Goal: Information Seeking & Learning: Learn about a topic

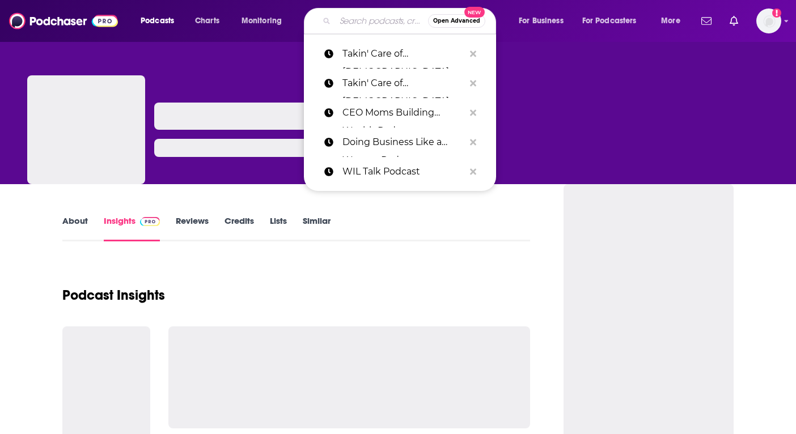
click at [344, 28] on input "Search podcasts, credits, & more..." at bounding box center [381, 21] width 93 height 18
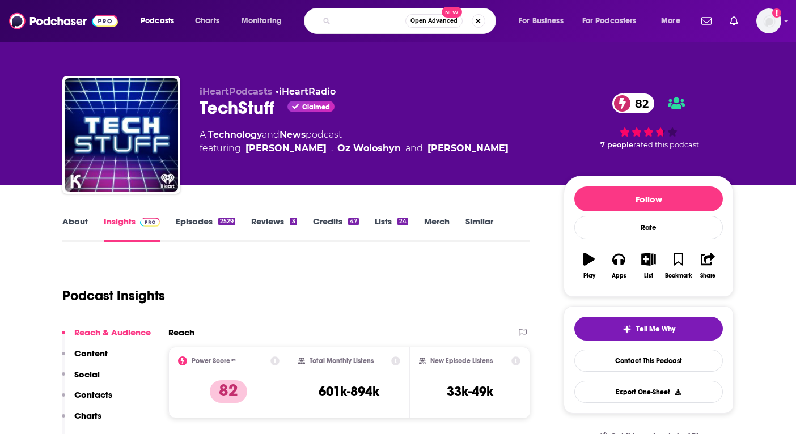
type input "the big idea with [PERSON_NAME]"
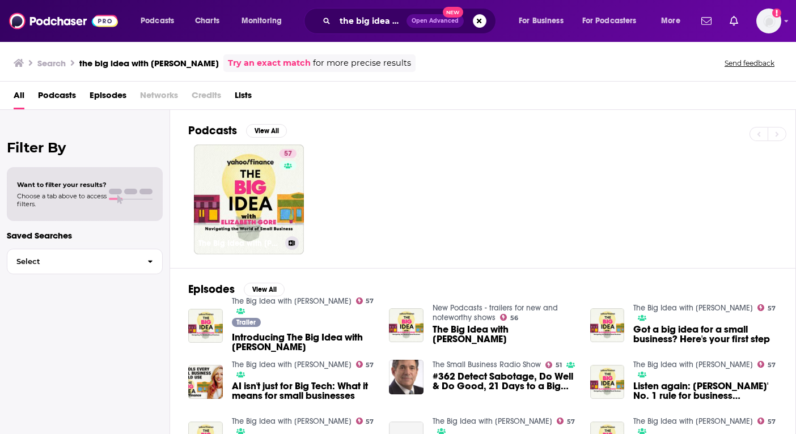
click at [266, 200] on link "57 The Big Idea with [PERSON_NAME]" at bounding box center [249, 200] width 110 height 110
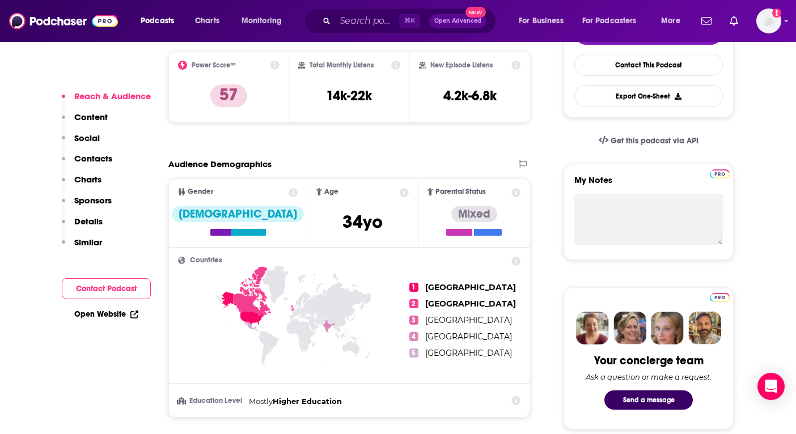
scroll to position [129, 0]
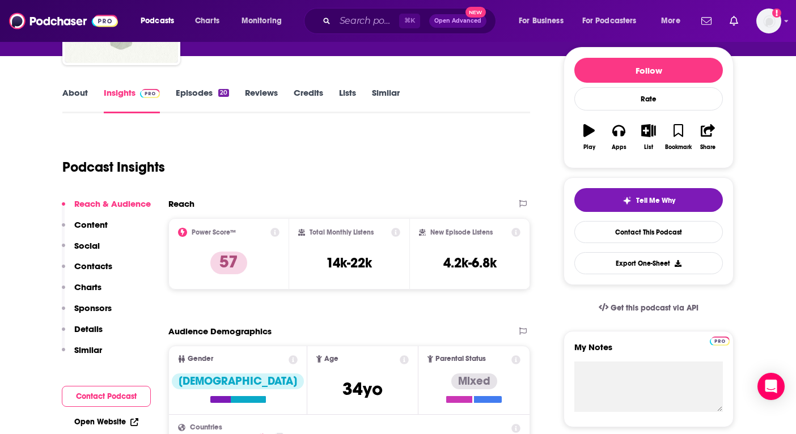
click at [78, 94] on link "About" at bounding box center [75, 100] width 26 height 26
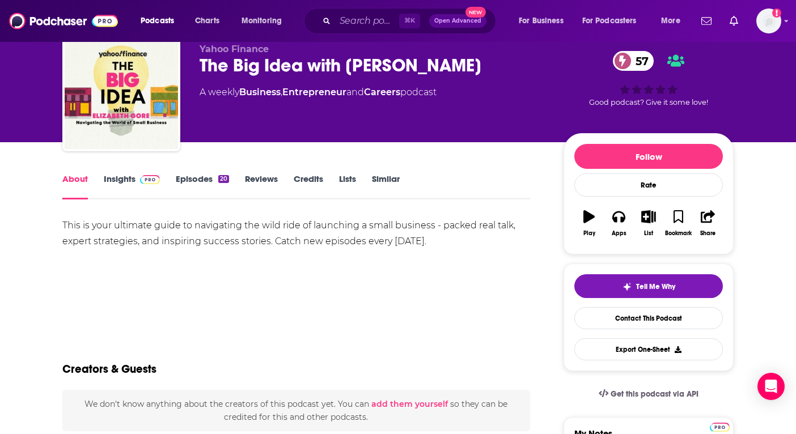
scroll to position [44, 0]
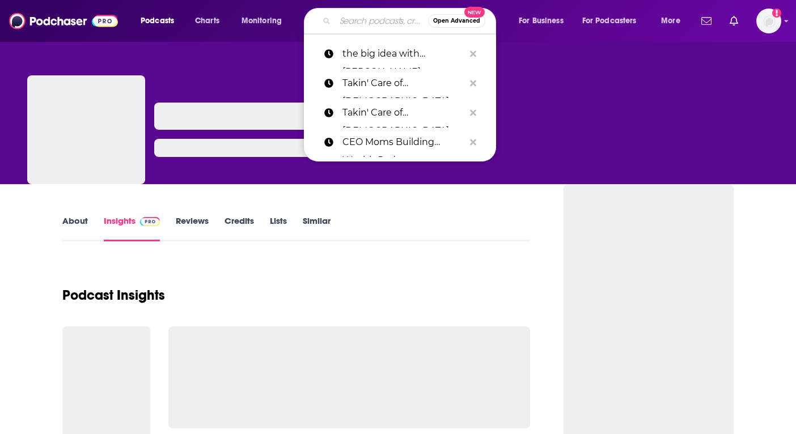
click at [367, 20] on input "Search podcasts, credits, & more..." at bounding box center [381, 21] width 93 height 18
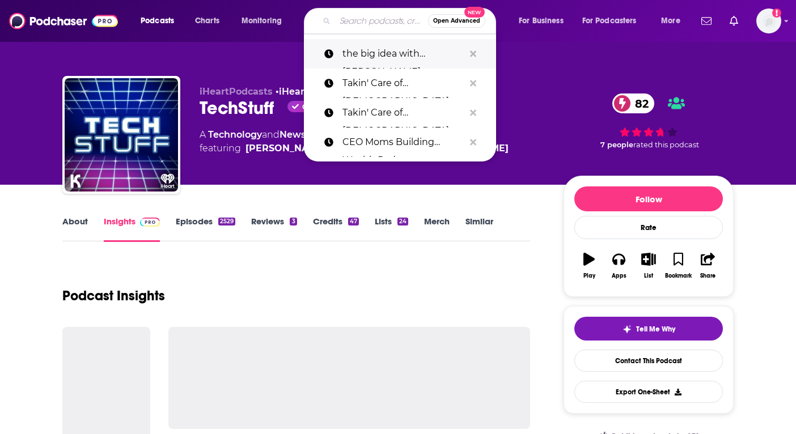
click at [365, 53] on p "the big idea with [PERSON_NAME]" at bounding box center [403, 53] width 122 height 29
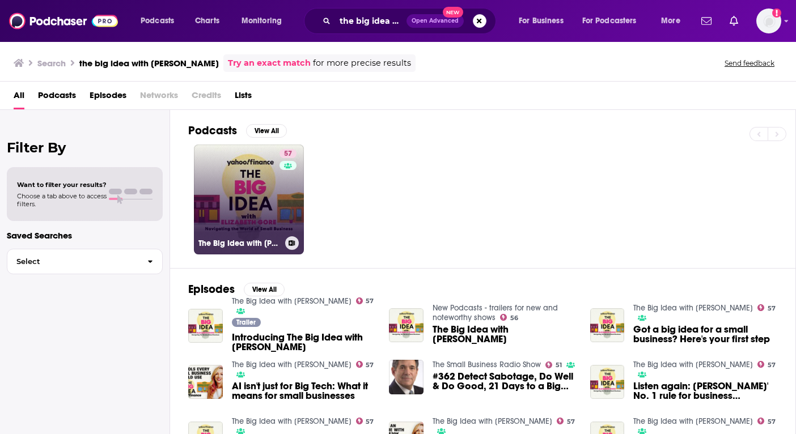
click at [238, 202] on link "57 The Big Idea with [PERSON_NAME]" at bounding box center [249, 200] width 110 height 110
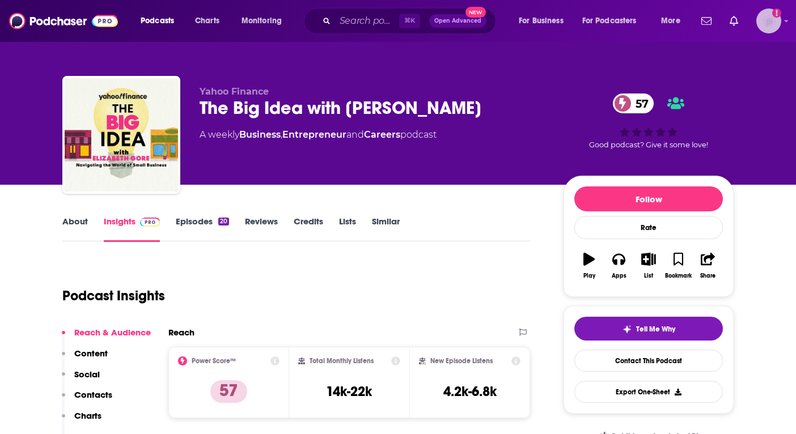
click at [772, 19] on img "Logged in as SolComms" at bounding box center [768, 21] width 25 height 25
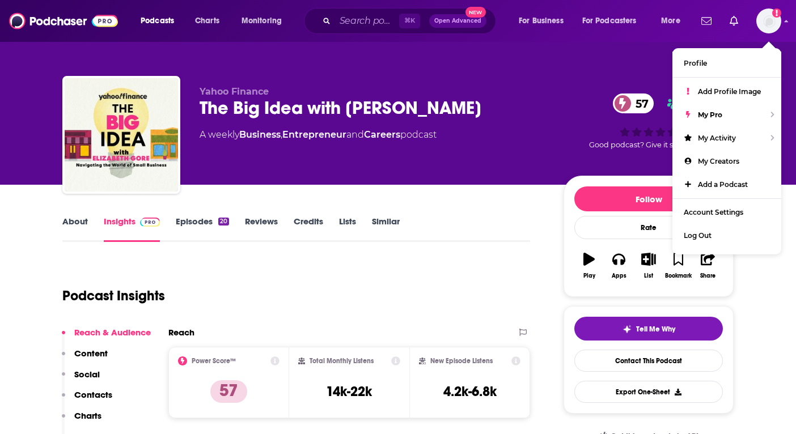
click at [790, 19] on div "Podcasts Charts Monitoring ⌘ K Open Advanced New For Business For Podcasters Mo…" at bounding box center [398, 21] width 796 height 42
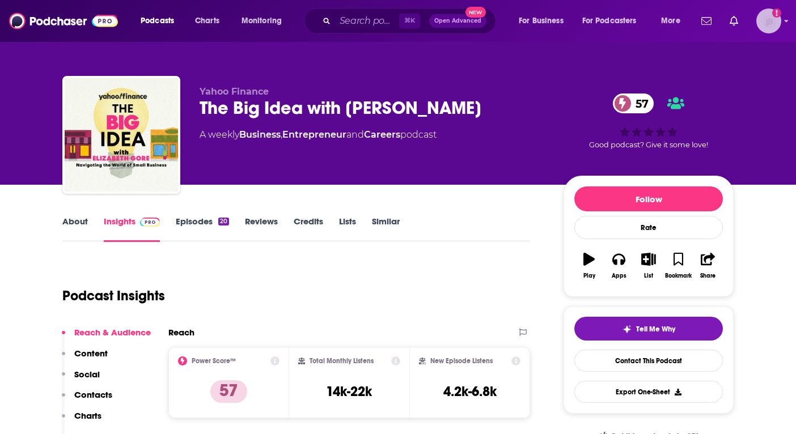
click at [786, 21] on icon "Show profile menu" at bounding box center [787, 21] width 4 height 2
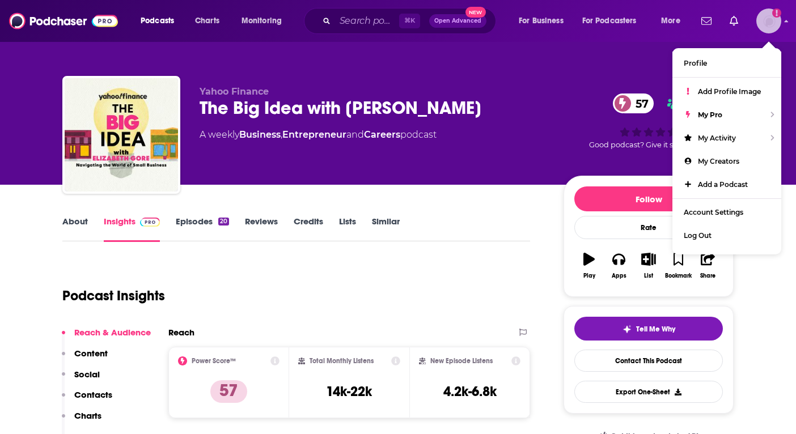
click at [786, 21] on icon "Show profile menu" at bounding box center [787, 21] width 4 height 2
click at [358, 314] on div "Podcast Insights" at bounding box center [291, 289] width 459 height 58
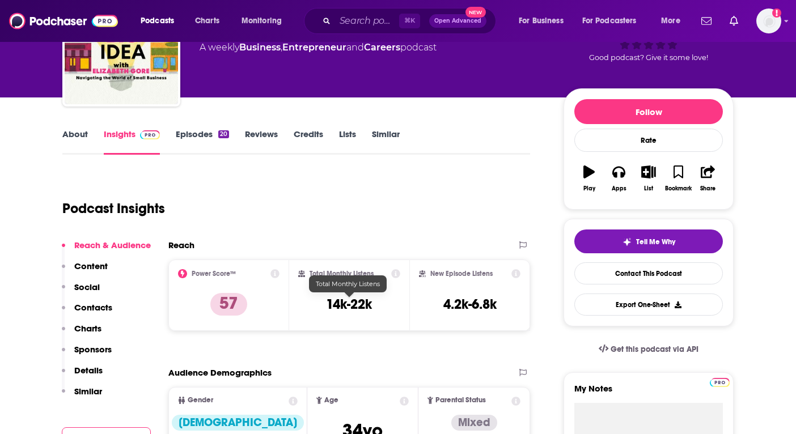
scroll to position [112, 0]
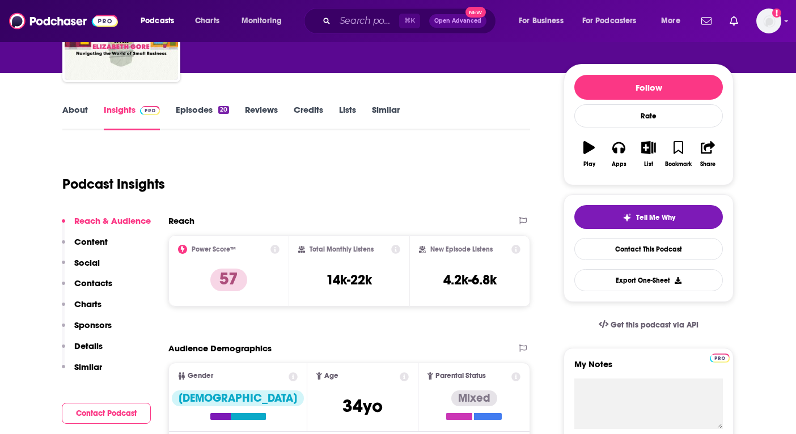
click at [78, 109] on link "About" at bounding box center [75, 117] width 26 height 26
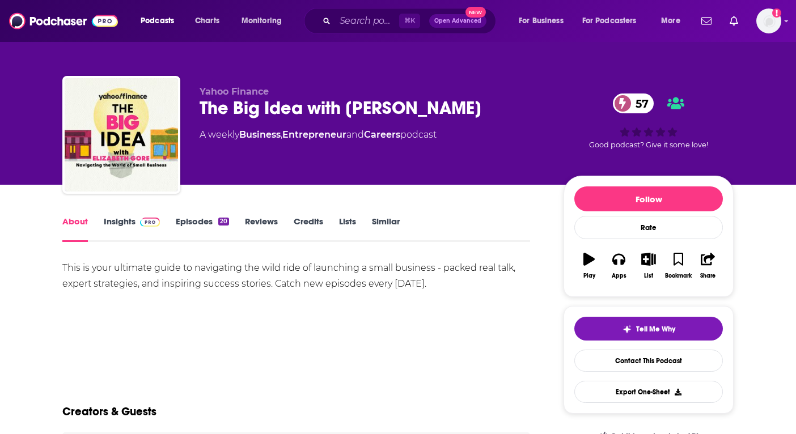
drag, startPoint x: 60, startPoint y: 265, endPoint x: 483, endPoint y: 282, distance: 423.8
copy div "This is your ultimate guide to navigating the wild ride of launching a small bu…"
click at [473, 295] on div "This is your ultimate guide to navigating the wild ride of launching a small bu…" at bounding box center [296, 299] width 468 height 79
